Goal: Task Accomplishment & Management: Use online tool/utility

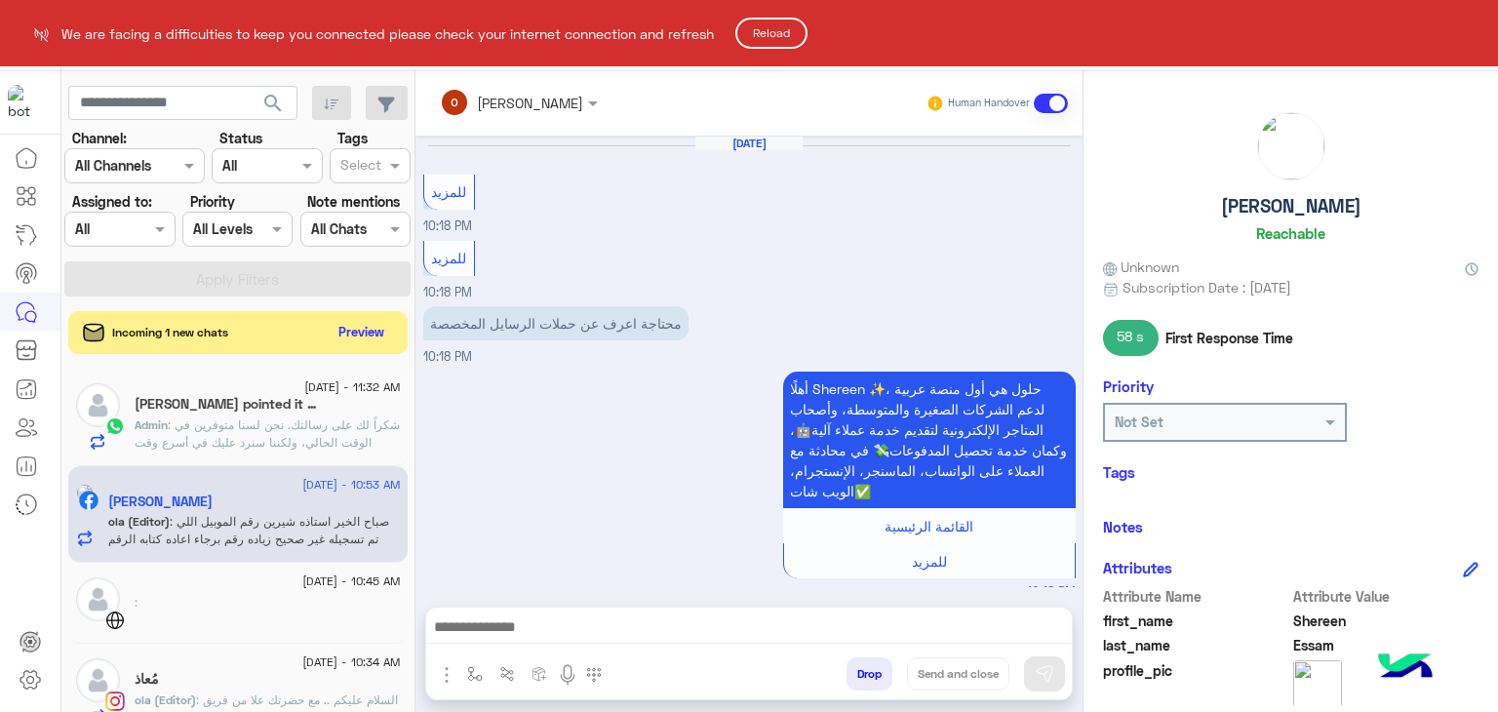
scroll to position [1966, 0]
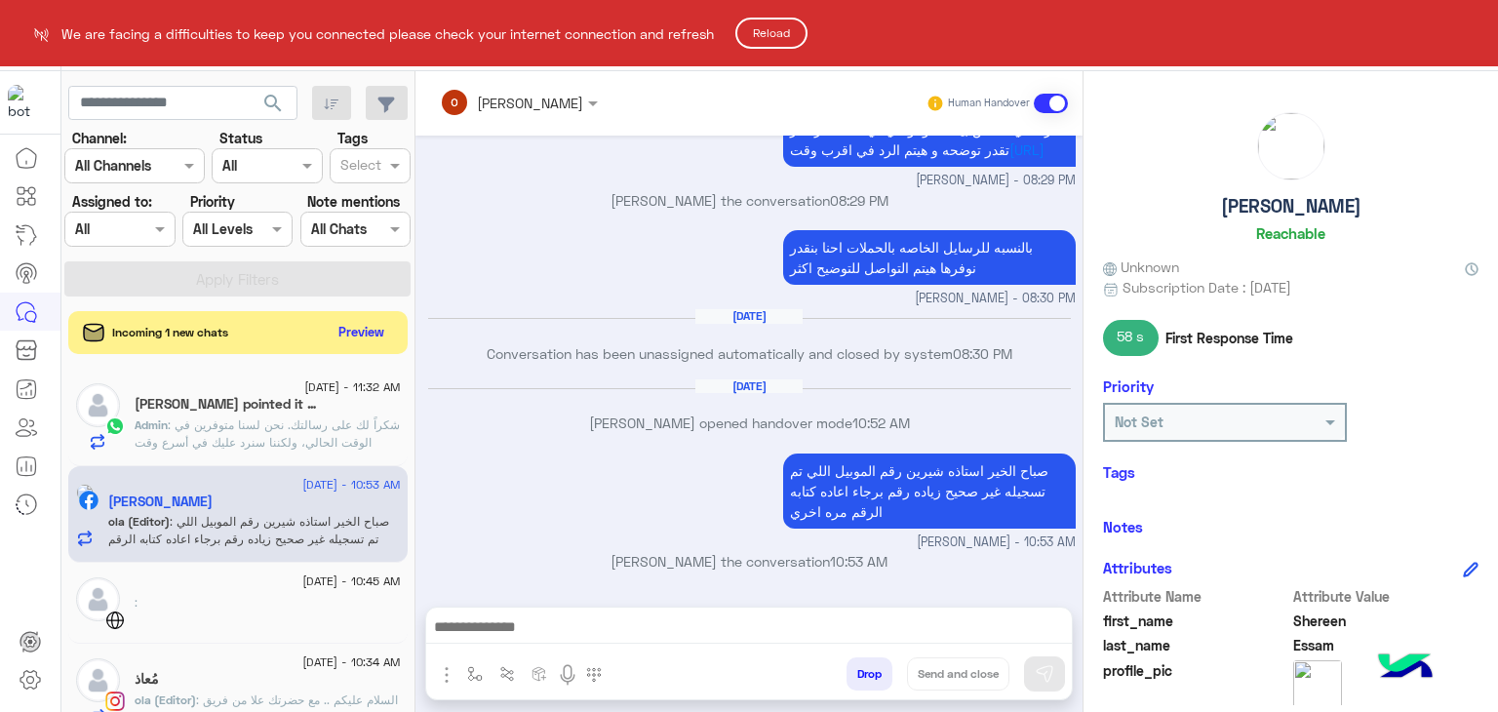
click at [32, 102] on html "We are facing a difficulties to keep you connected please check your internet c…" at bounding box center [749, 356] width 1498 height 712
